Goal: Task Accomplishment & Management: Manage account settings

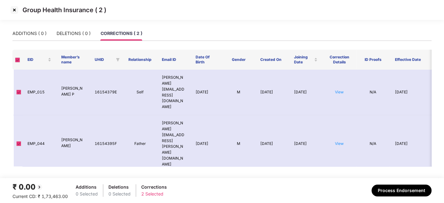
click at [14, 9] on img at bounding box center [14, 10] width 10 height 10
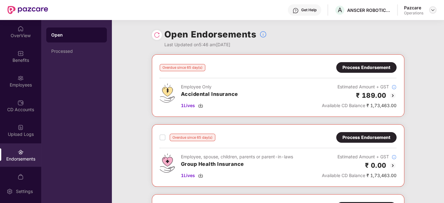
click at [432, 10] on img at bounding box center [432, 9] width 5 height 5
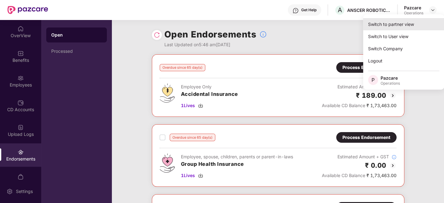
click at [392, 25] on div "Switch to partner view" at bounding box center [403, 24] width 81 height 12
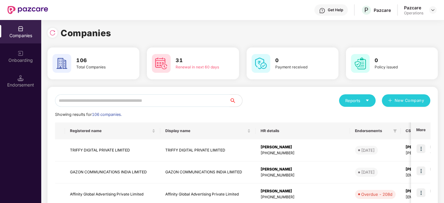
click at [166, 100] on input "text" at bounding box center [142, 100] width 175 height 12
click at [432, 11] on img at bounding box center [432, 9] width 5 height 5
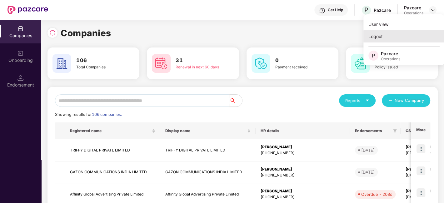
click at [375, 36] on div "Logout" at bounding box center [403, 36] width 81 height 12
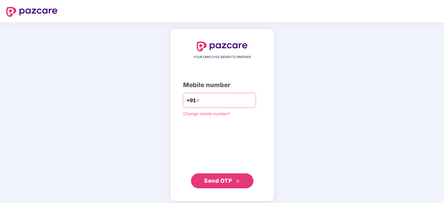
click at [206, 101] on input "number" at bounding box center [226, 100] width 51 height 10
type input "**********"
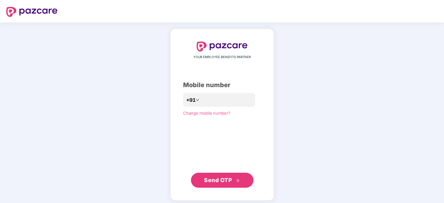
click at [214, 179] on span "Send OTP" at bounding box center [218, 180] width 28 height 7
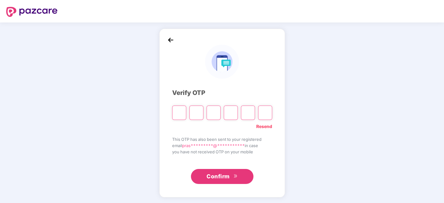
paste input "*"
type input "*"
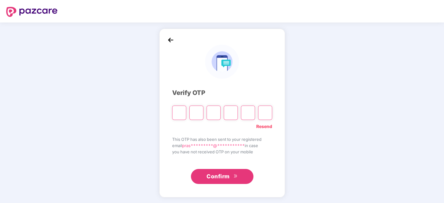
type input "*"
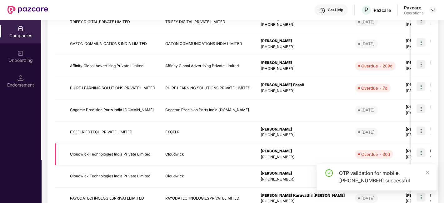
scroll to position [128, 0]
click at [427, 172] on icon "close" at bounding box center [427, 173] width 4 height 4
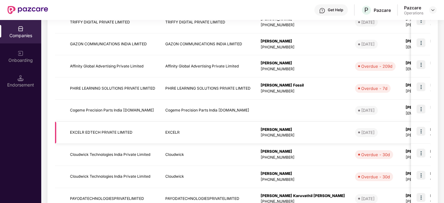
scroll to position [0, 0]
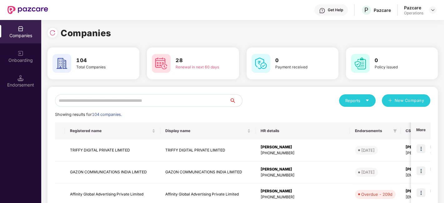
click at [121, 103] on input "text" at bounding box center [142, 100] width 175 height 12
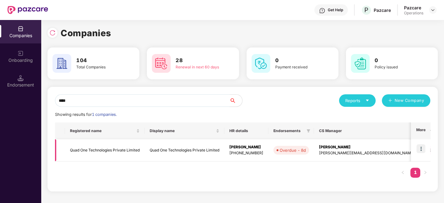
type input "****"
click at [423, 147] on img at bounding box center [420, 148] width 9 height 9
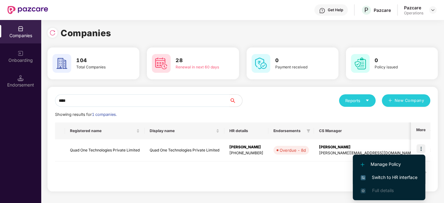
click at [384, 176] on span "Switch to HR interface" at bounding box center [389, 177] width 57 height 7
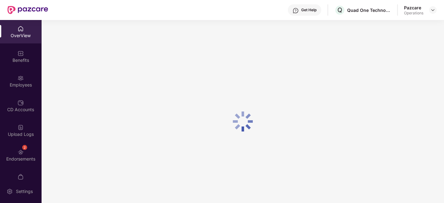
scroll to position [13, 0]
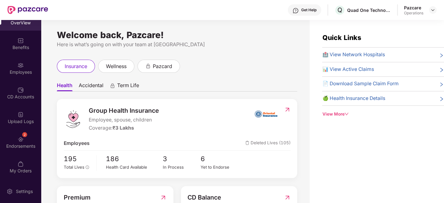
click at [14, 140] on div "2 Endorsements" at bounding box center [20, 142] width 41 height 23
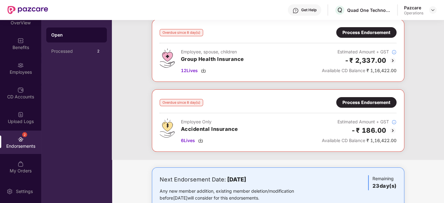
scroll to position [0, 0]
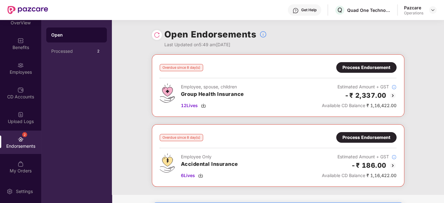
click at [352, 65] on div "Process Endorsement" at bounding box center [366, 67] width 48 height 7
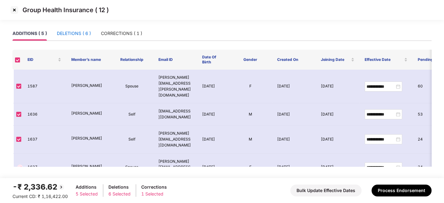
click at [70, 34] on div "DELETIONS ( 6 )" at bounding box center [74, 33] width 34 height 7
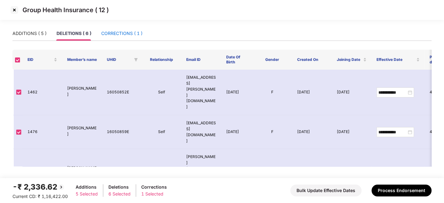
click at [119, 34] on div "CORRECTIONS ( 1 )" at bounding box center [121, 33] width 41 height 7
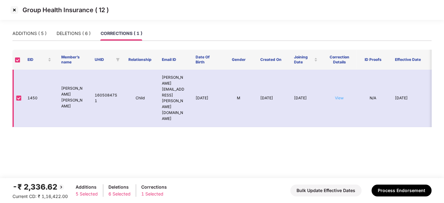
click at [337, 96] on link "View" at bounding box center [339, 98] width 9 height 5
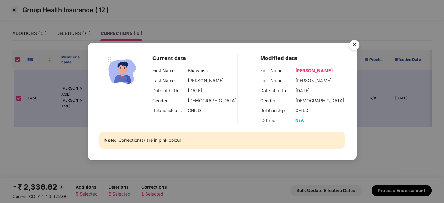
click at [45, 133] on div "Current data First Name : [PERSON_NAME] Last Name : [PERSON_NAME] Date of birth…" at bounding box center [222, 101] width 444 height 203
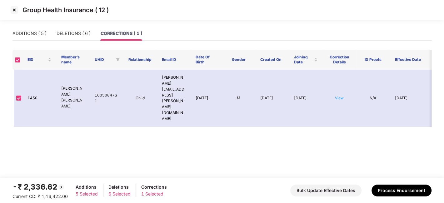
click at [14, 9] on img at bounding box center [14, 10] width 10 height 10
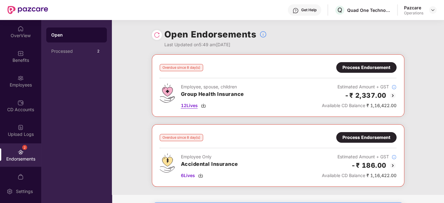
click at [190, 106] on span "12 Lives" at bounding box center [189, 105] width 17 height 7
click at [357, 62] on div "Process Endorsement" at bounding box center [366, 67] width 60 height 11
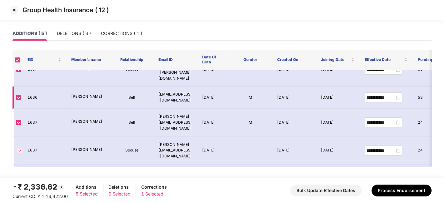
scroll to position [22, 0]
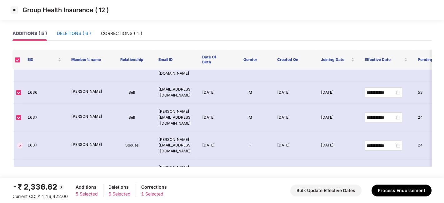
click at [80, 35] on div "DELETIONS ( 6 )" at bounding box center [74, 33] width 34 height 7
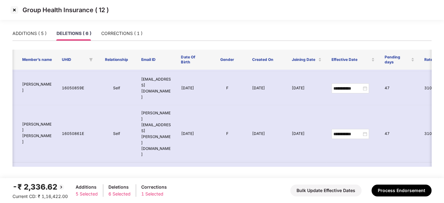
scroll to position [0, 45]
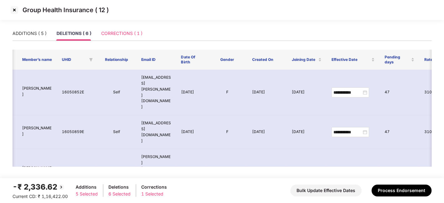
click at [120, 28] on div "CORRECTIONS ( 1 )" at bounding box center [121, 33] width 41 height 14
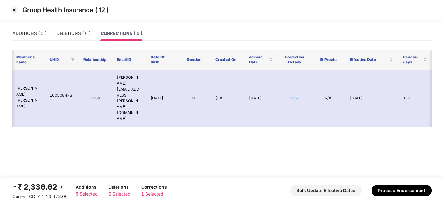
click at [294, 96] on link "View" at bounding box center [294, 98] width 9 height 5
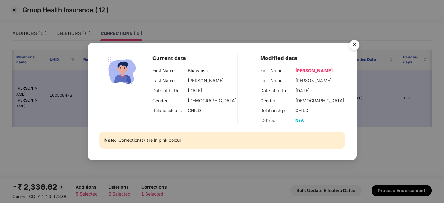
click at [354, 44] on img "Close" at bounding box center [354, 45] width 17 height 17
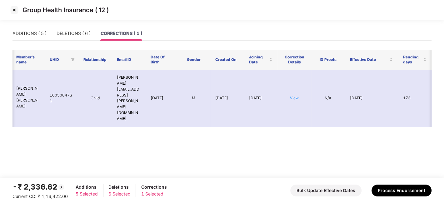
click at [15, 10] on img at bounding box center [14, 10] width 10 height 10
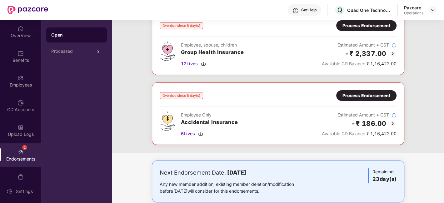
scroll to position [52, 0]
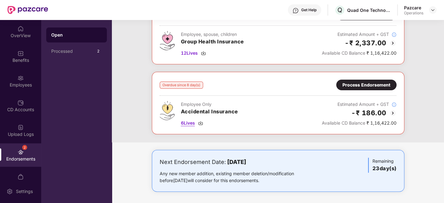
click at [185, 123] on span "6 Lives" at bounding box center [188, 123] width 14 height 7
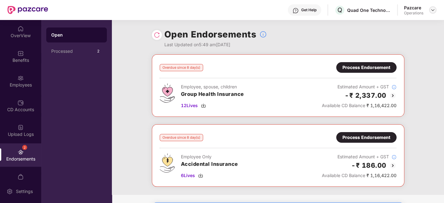
click at [430, 12] on div at bounding box center [432, 9] width 7 height 7
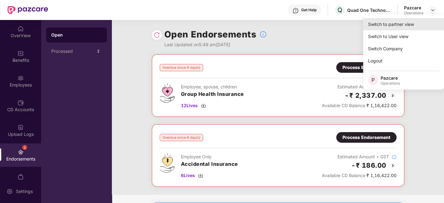
click at [379, 25] on div "Switch to partner view" at bounding box center [403, 24] width 81 height 12
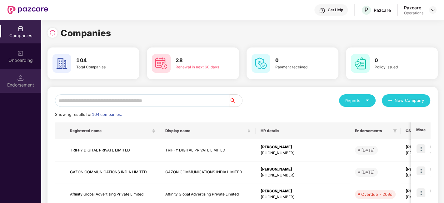
click at [13, 80] on div "Endorsement" at bounding box center [20, 80] width 41 height 23
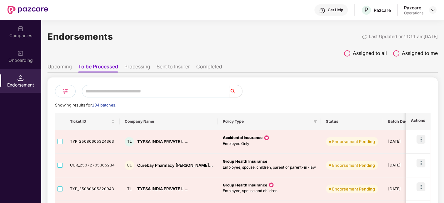
click at [67, 92] on img at bounding box center [65, 90] width 7 height 7
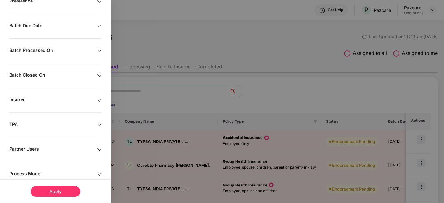
scroll to position [144, 0]
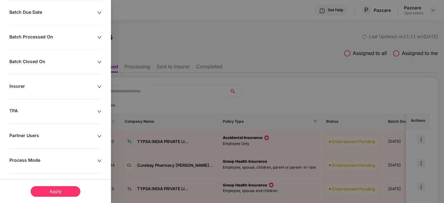
click at [44, 165] on div "Remove Test Companies Policy Types Enterprise Type Preference Batch Due Date Ba…" at bounding box center [55, 59] width 111 height 296
click at [51, 163] on div "Process Mode" at bounding box center [53, 160] width 88 height 7
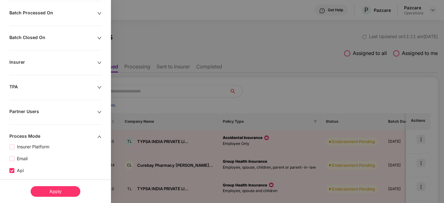
scroll to position [193, 0]
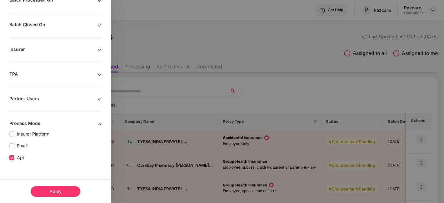
click at [51, 190] on div "Apply" at bounding box center [56, 191] width 50 height 11
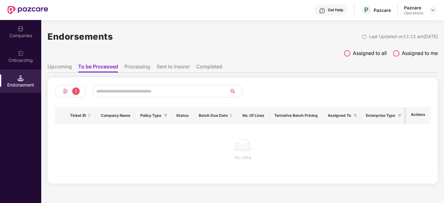
click at [170, 64] on li "Sent to Insurer" at bounding box center [173, 67] width 33 height 9
click at [220, 68] on li "Completed" at bounding box center [210, 67] width 26 height 9
click at [146, 65] on li "Processing" at bounding box center [136, 67] width 26 height 9
click at [93, 65] on li "To be Processed" at bounding box center [97, 67] width 39 height 9
click at [67, 68] on li "Upcoming" at bounding box center [59, 67] width 24 height 9
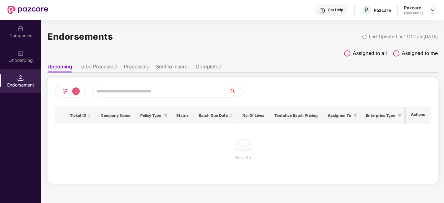
click at [350, 50] on label "Assigned to all" at bounding box center [365, 53] width 43 height 8
click at [202, 68] on li "Completed" at bounding box center [209, 67] width 26 height 9
click at [171, 66] on li "Sent to Insurer" at bounding box center [172, 67] width 33 height 9
click at [145, 65] on li "Processing" at bounding box center [136, 67] width 26 height 9
click at [92, 67] on li "To be Processed" at bounding box center [97, 67] width 39 height 9
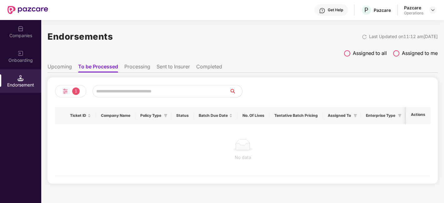
click at [63, 64] on li "Upcoming" at bounding box center [59, 67] width 24 height 9
click at [71, 92] on div "1" at bounding box center [70, 91] width 31 height 12
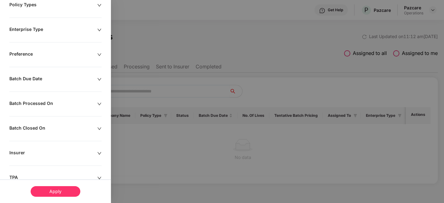
scroll to position [0, 0]
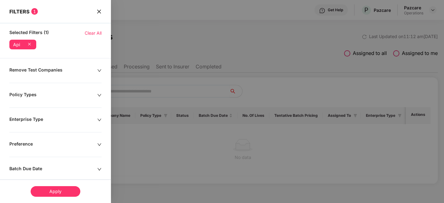
click at [30, 40] on div "Api" at bounding box center [22, 45] width 27 height 10
click at [30, 42] on icon at bounding box center [29, 44] width 6 height 6
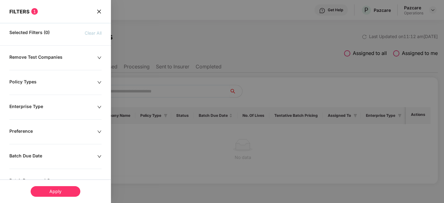
click at [65, 187] on div "Apply" at bounding box center [56, 191] width 50 height 11
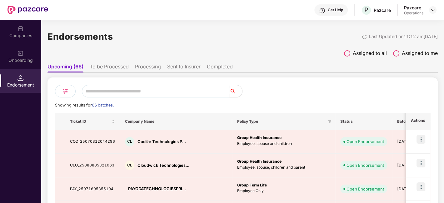
click at [60, 88] on div at bounding box center [65, 91] width 21 height 12
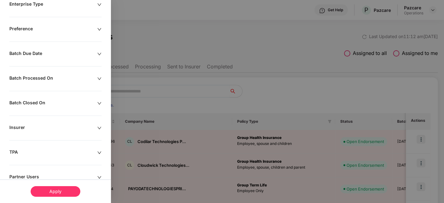
scroll to position [102, 0]
click at [64, 121] on div "Remove Test Companies Policy Types Enterprise Type Preference Batch Due Date Ba…" at bounding box center [55, 118] width 111 height 330
click at [64, 126] on div "Insurer" at bounding box center [53, 128] width 88 height 7
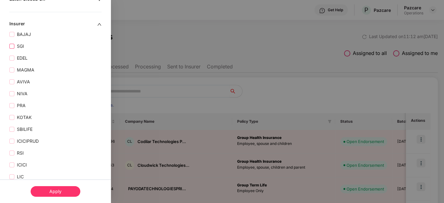
scroll to position [290, 0]
click at [16, 80] on span "ICICI" at bounding box center [21, 81] width 15 height 7
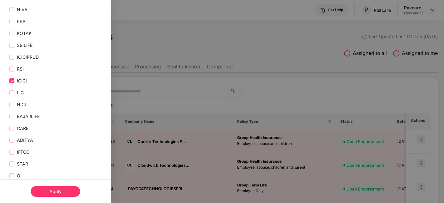
click at [45, 190] on div "Apply" at bounding box center [56, 191] width 50 height 11
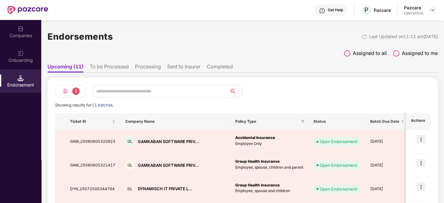
click at [118, 63] on li "To be Processed" at bounding box center [109, 67] width 39 height 9
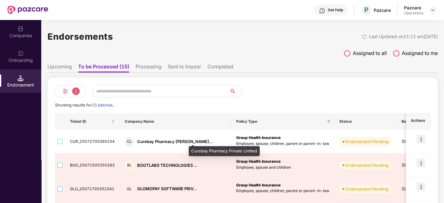
scroll to position [0, 0]
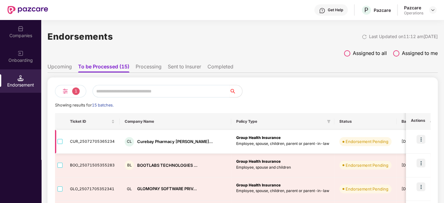
click at [419, 140] on img at bounding box center [420, 139] width 9 height 9
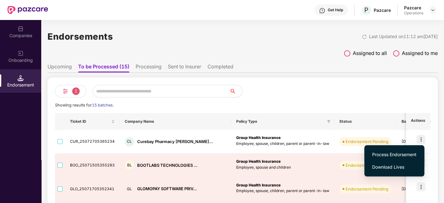
click at [379, 155] on span "Process Endorsement" at bounding box center [394, 154] width 44 height 7
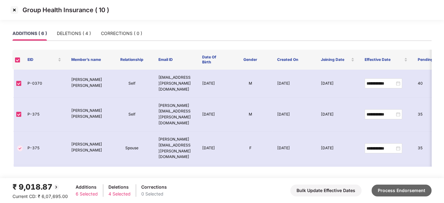
click at [390, 190] on button "Process Endorsement" at bounding box center [401, 191] width 60 height 12
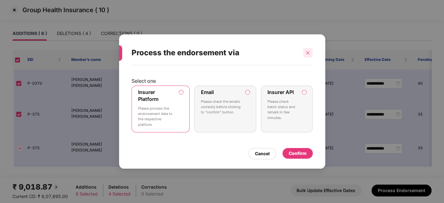
click at [310, 53] on div at bounding box center [307, 52] width 9 height 9
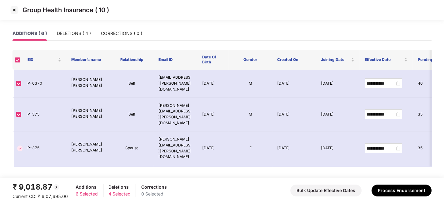
click at [13, 11] on img at bounding box center [14, 10] width 10 height 10
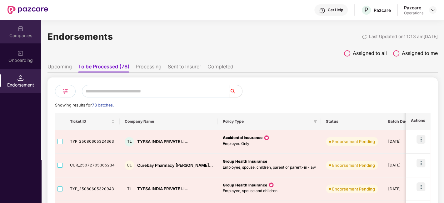
click at [14, 34] on div "Companies" at bounding box center [20, 35] width 41 height 6
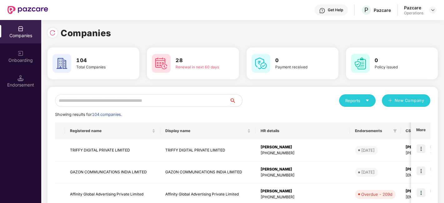
click at [141, 103] on input "text" at bounding box center [142, 100] width 175 height 12
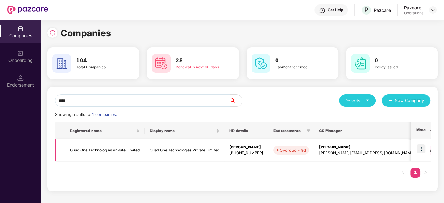
type input "****"
click at [421, 149] on img at bounding box center [420, 148] width 9 height 9
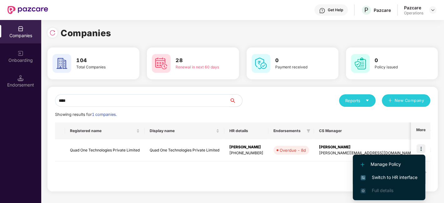
click at [395, 176] on span "Switch to HR interface" at bounding box center [389, 177] width 57 height 7
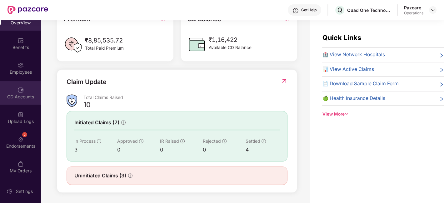
scroll to position [20, 0]
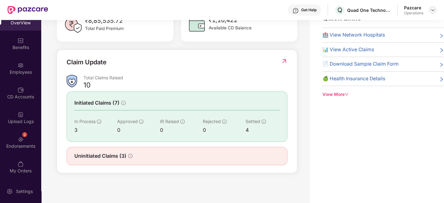
click at [431, 9] on img at bounding box center [432, 9] width 5 height 5
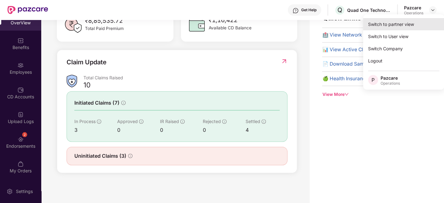
click at [384, 22] on div "Switch to partner view" at bounding box center [403, 24] width 81 height 12
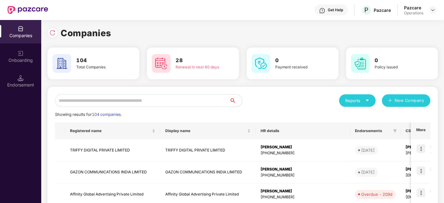
click at [96, 103] on input "text" at bounding box center [142, 100] width 175 height 12
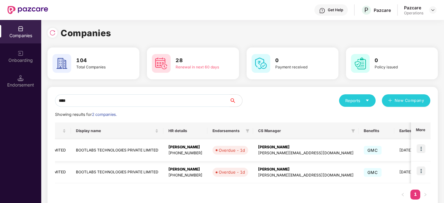
scroll to position [0, 0]
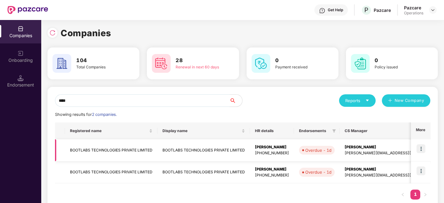
type input "****"
click at [421, 149] on img at bounding box center [420, 148] width 9 height 9
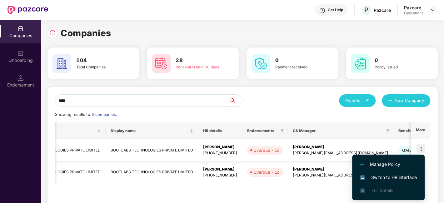
scroll to position [0, 12]
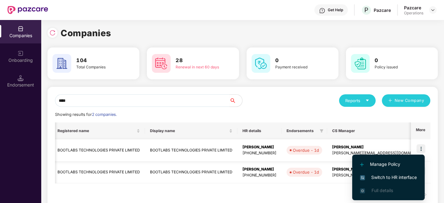
click at [256, 151] on div "[PHONE_NUMBER]" at bounding box center [259, 153] width 34 height 6
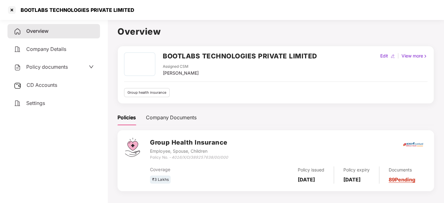
click at [52, 82] on span "CD Accounts" at bounding box center [42, 85] width 31 height 6
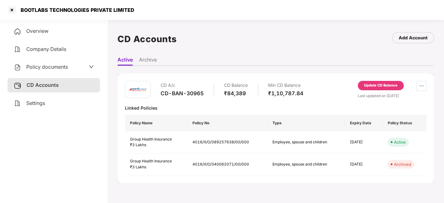
click at [420, 87] on icon "ellipsis" at bounding box center [421, 85] width 5 height 5
click at [385, 79] on div "CD A/c CD-BAN-30965 CD Balance ₹84,389 Min CD Balance ₹1,10,787.84 Update CD Ba…" at bounding box center [275, 128] width 316 height 110
click at [378, 83] on div "Update CD Balance" at bounding box center [380, 86] width 33 height 6
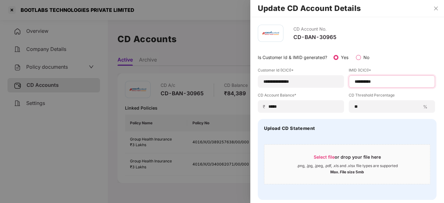
click at [370, 79] on input "**********" at bounding box center [392, 81] width 76 height 7
paste input "**********"
drag, startPoint x: 399, startPoint y: 82, endPoint x: 350, endPoint y: 83, distance: 49.4
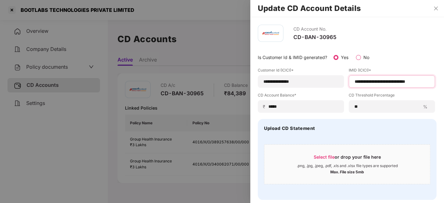
click at [350, 83] on div "**********" at bounding box center [392, 81] width 86 height 12
click at [392, 79] on input "**********" at bounding box center [392, 81] width 76 height 7
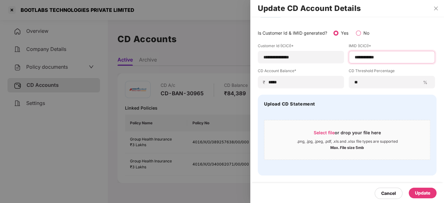
type input "**********"
click at [415, 193] on div "Update" at bounding box center [422, 193] width 15 height 7
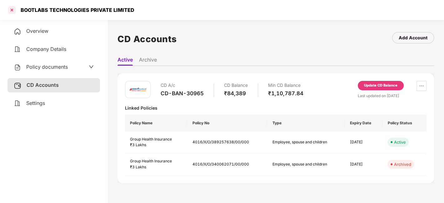
click at [12, 10] on div at bounding box center [12, 10] width 10 height 10
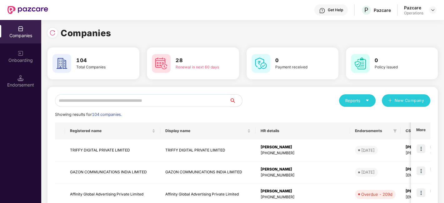
click at [116, 104] on input "text" at bounding box center [142, 100] width 175 height 12
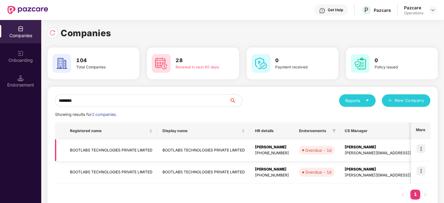
type input "********"
click at [423, 147] on img at bounding box center [420, 148] width 9 height 9
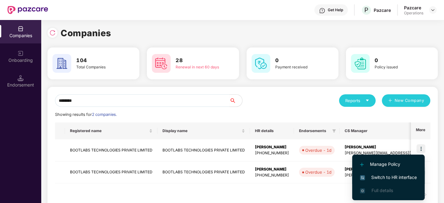
click at [388, 175] on span "Switch to HR interface" at bounding box center [388, 177] width 57 height 7
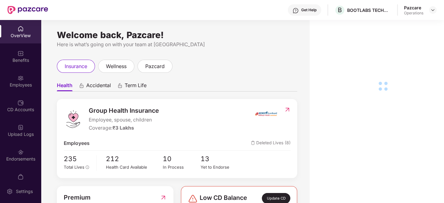
click at [19, 78] on img at bounding box center [20, 78] width 6 height 6
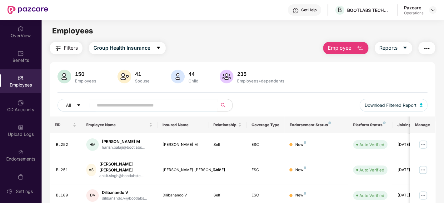
click at [428, 43] on button "button" at bounding box center [426, 48] width 17 height 12
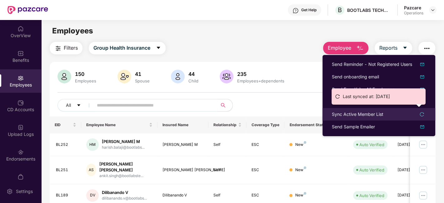
click at [358, 113] on div "Sync Active Member List" at bounding box center [358, 114] width 52 height 7
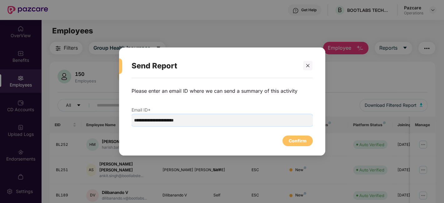
click at [213, 119] on input "**********" at bounding box center [222, 120] width 181 height 12
type input "**********"
click at [293, 137] on div "Confirm" at bounding box center [297, 141] width 30 height 11
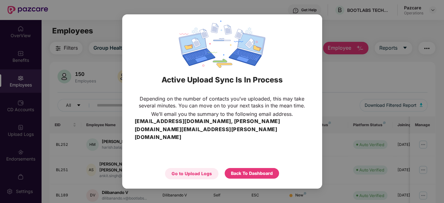
click at [201, 170] on div "Go to Upload Logs" at bounding box center [192, 173] width 40 height 7
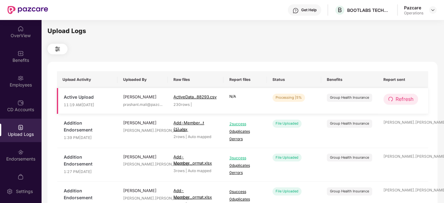
click at [400, 100] on span "Refresh" at bounding box center [404, 99] width 18 height 8
click at [405, 97] on span "Refresh" at bounding box center [404, 99] width 18 height 8
click at [400, 97] on span "Refresh" at bounding box center [404, 99] width 18 height 8
click at [403, 104] on button "Refresh" at bounding box center [400, 99] width 35 height 11
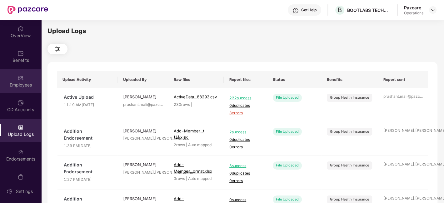
click at [15, 77] on div "Employees" at bounding box center [20, 80] width 41 height 23
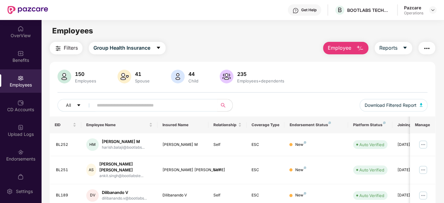
click at [78, 45] on button "Filters" at bounding box center [66, 48] width 33 height 12
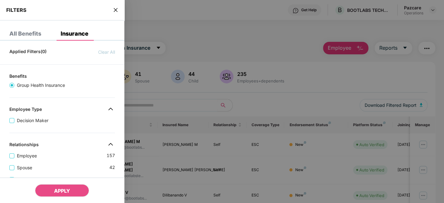
scroll to position [194, 0]
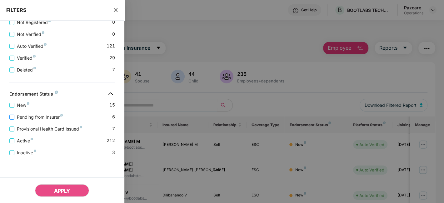
click at [39, 119] on span "Pending from Insurer" at bounding box center [39, 117] width 51 height 7
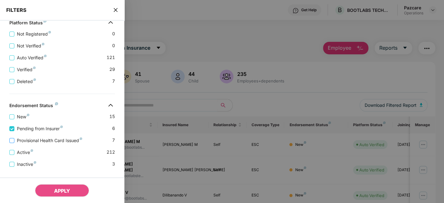
click at [43, 143] on span "Provisional Health Card Issued" at bounding box center [49, 140] width 70 height 7
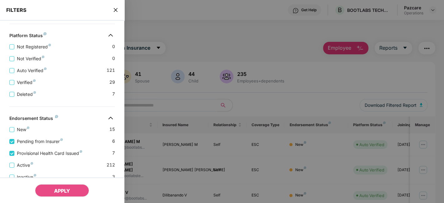
click at [57, 184] on div "APPLY" at bounding box center [62, 190] width 124 height 26
click at [57, 187] on button "APPLY" at bounding box center [62, 190] width 54 height 12
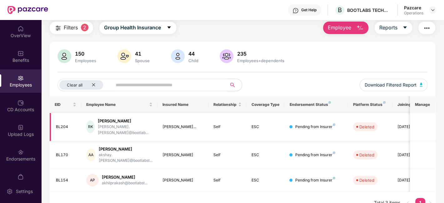
scroll to position [0, 0]
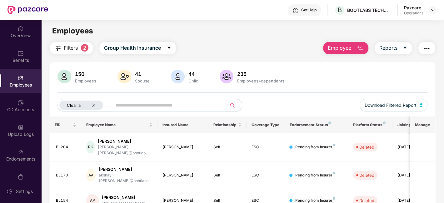
click at [96, 102] on div "Clear all" at bounding box center [81, 105] width 44 height 9
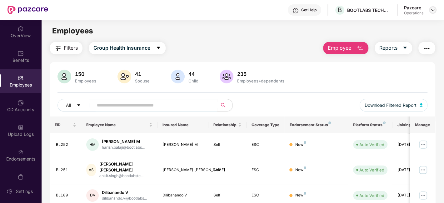
click at [430, 9] on img at bounding box center [432, 9] width 5 height 5
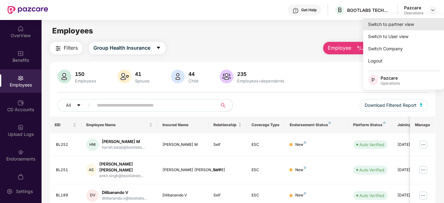
click at [388, 24] on div "Switch to partner view" at bounding box center [403, 24] width 81 height 12
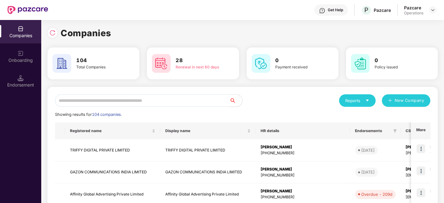
click at [132, 99] on input "text" at bounding box center [142, 100] width 175 height 12
paste input "****"
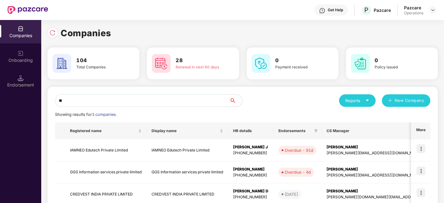
type input "*"
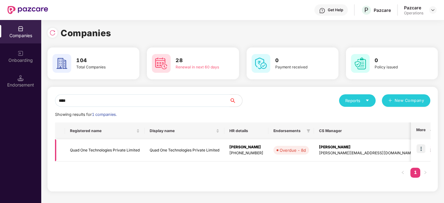
type input "****"
click at [424, 148] on img at bounding box center [420, 148] width 9 height 9
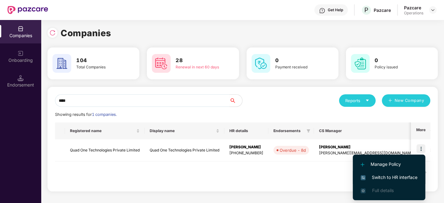
click at [384, 174] on span "Switch to HR interface" at bounding box center [389, 177] width 57 height 7
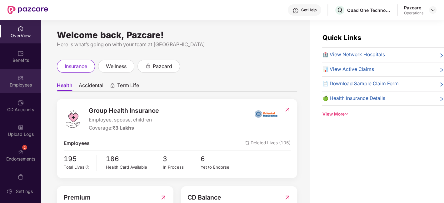
click at [12, 75] on div "Employees" at bounding box center [20, 80] width 41 height 23
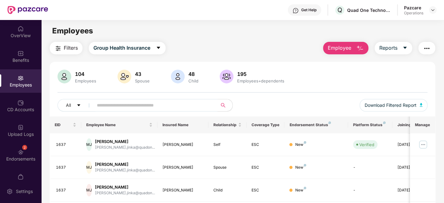
click at [111, 103] on input "text" at bounding box center [153, 105] width 112 height 9
paste input "****"
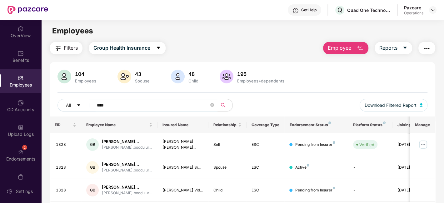
scroll to position [36, 0]
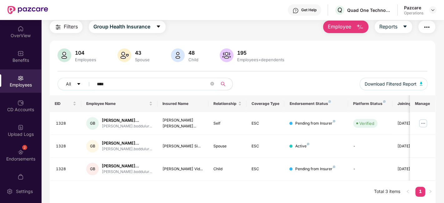
click at [119, 79] on input "****" at bounding box center [153, 83] width 112 height 9
type input "*"
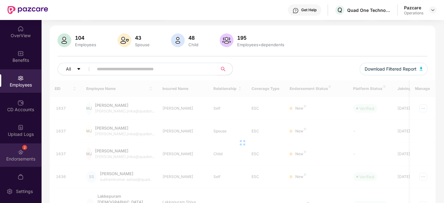
click at [12, 162] on div "Endorsements" at bounding box center [20, 159] width 41 height 6
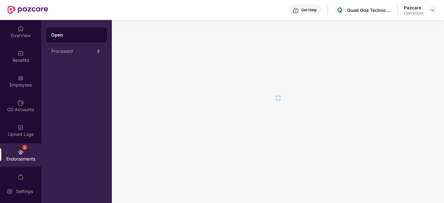
scroll to position [0, 0]
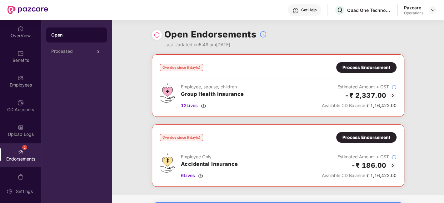
click at [353, 68] on div "Process Endorsement" at bounding box center [366, 67] width 48 height 7
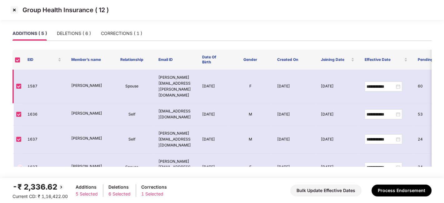
scroll to position [22, 0]
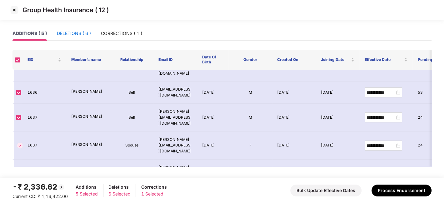
click at [78, 32] on div "DELETIONS ( 6 )" at bounding box center [74, 33] width 34 height 7
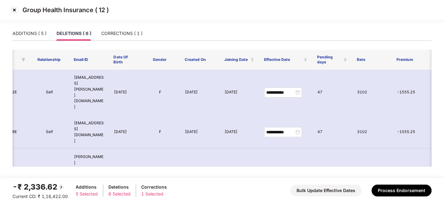
scroll to position [44, 112]
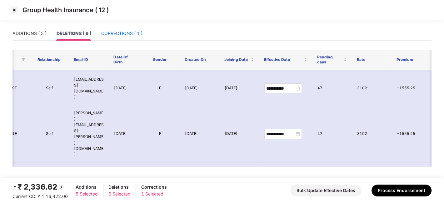
click at [117, 34] on div "CORRECTIONS ( 1 )" at bounding box center [121, 33] width 41 height 7
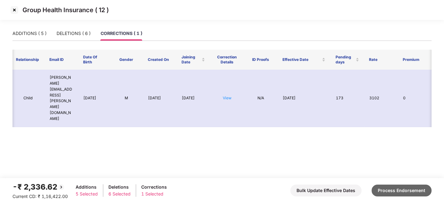
click at [409, 191] on button "Process Endorsement" at bounding box center [401, 191] width 60 height 12
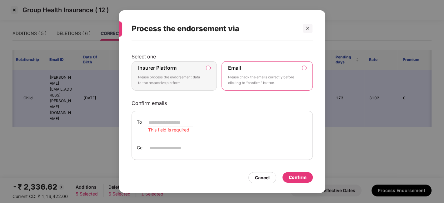
click at [190, 71] on div "Insurer Platform Please process the endorsement data to the respective platform" at bounding box center [170, 76] width 64 height 22
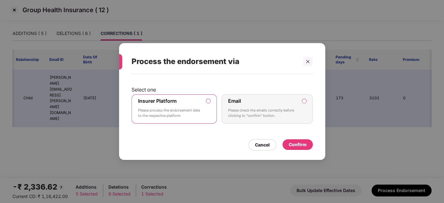
click at [303, 150] on div "Confirm" at bounding box center [297, 144] width 30 height 11
click at [297, 146] on div "Confirm" at bounding box center [298, 144] width 18 height 7
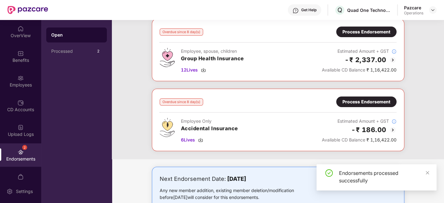
scroll to position [52, 0]
